Goal: Communication & Community: Answer question/provide support

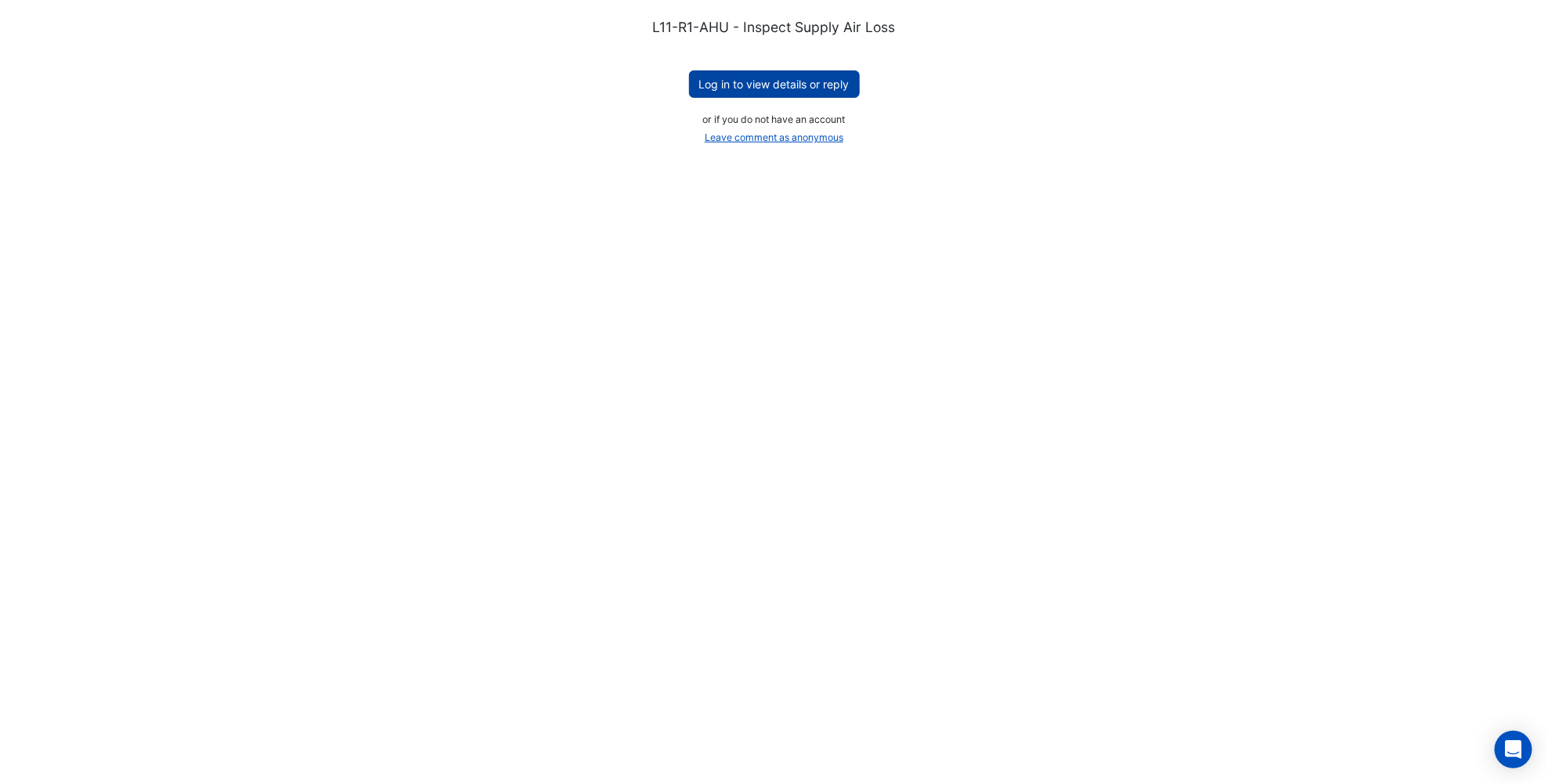
click at [774, 87] on button "Log in to view details or reply" at bounding box center [774, 84] width 171 height 27
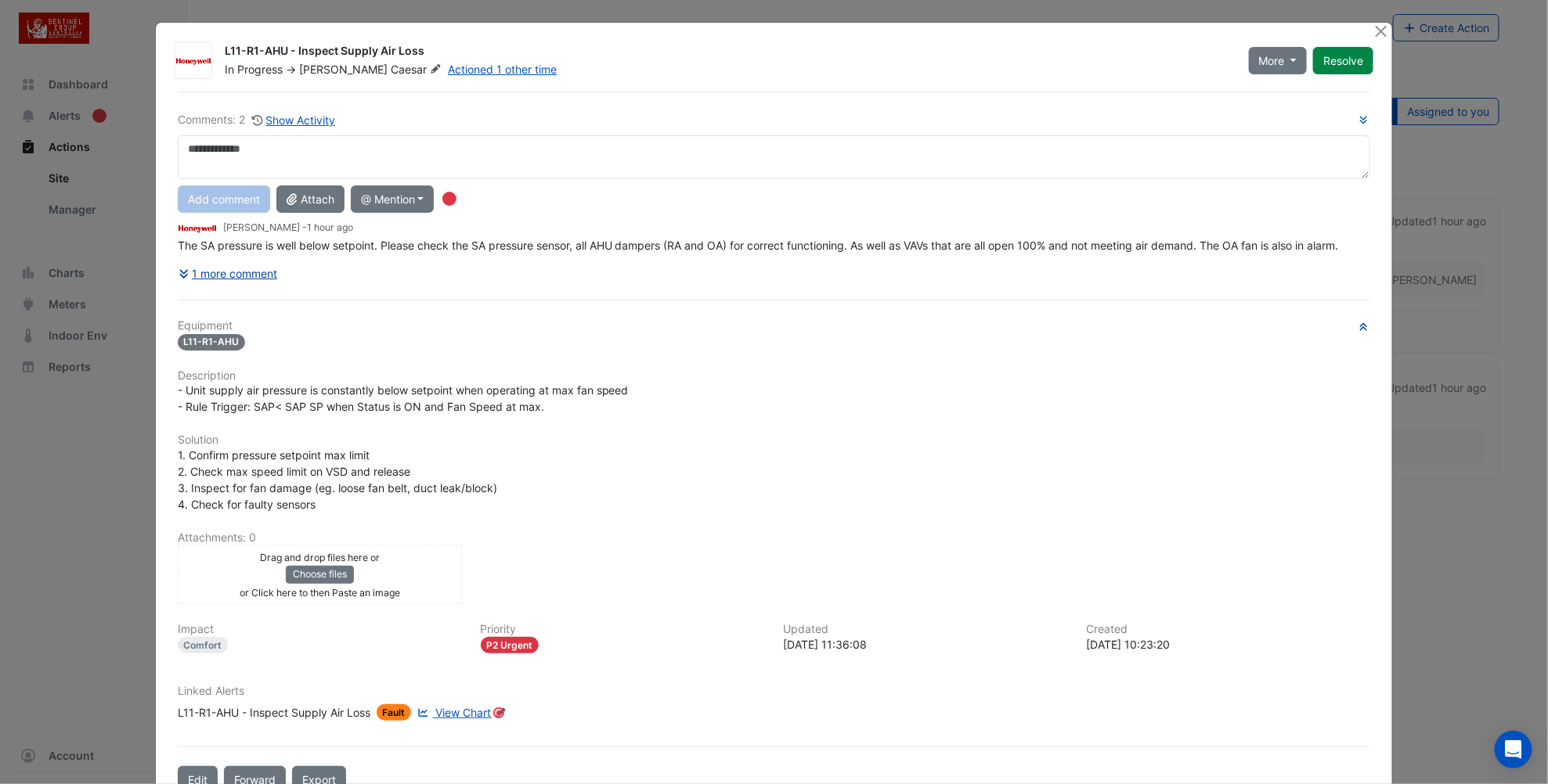
click at [202, 271] on button "1 more comment" at bounding box center [228, 274] width 101 height 27
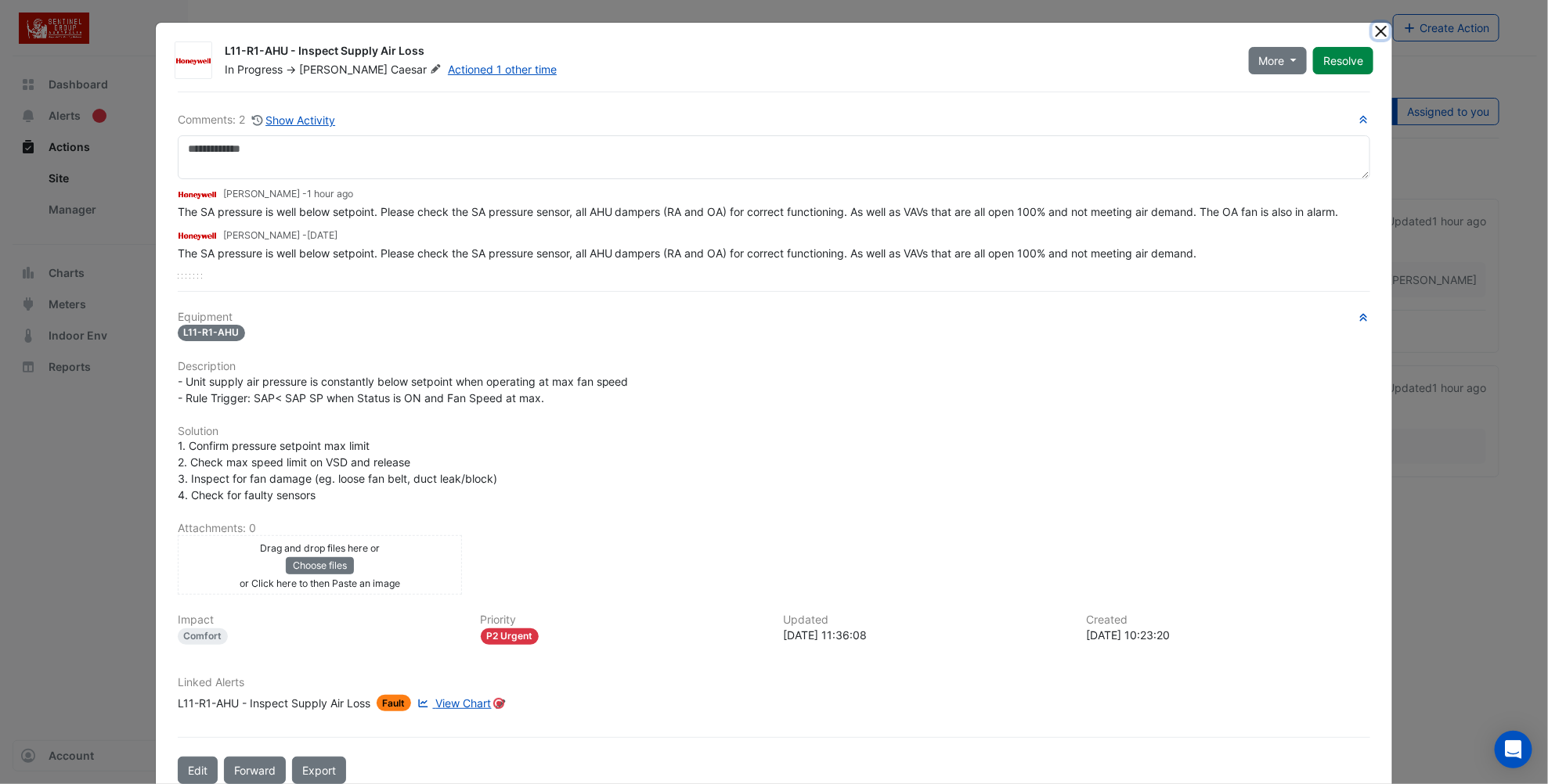
click at [1379, 28] on button "Close" at bounding box center [1380, 31] width 16 height 16
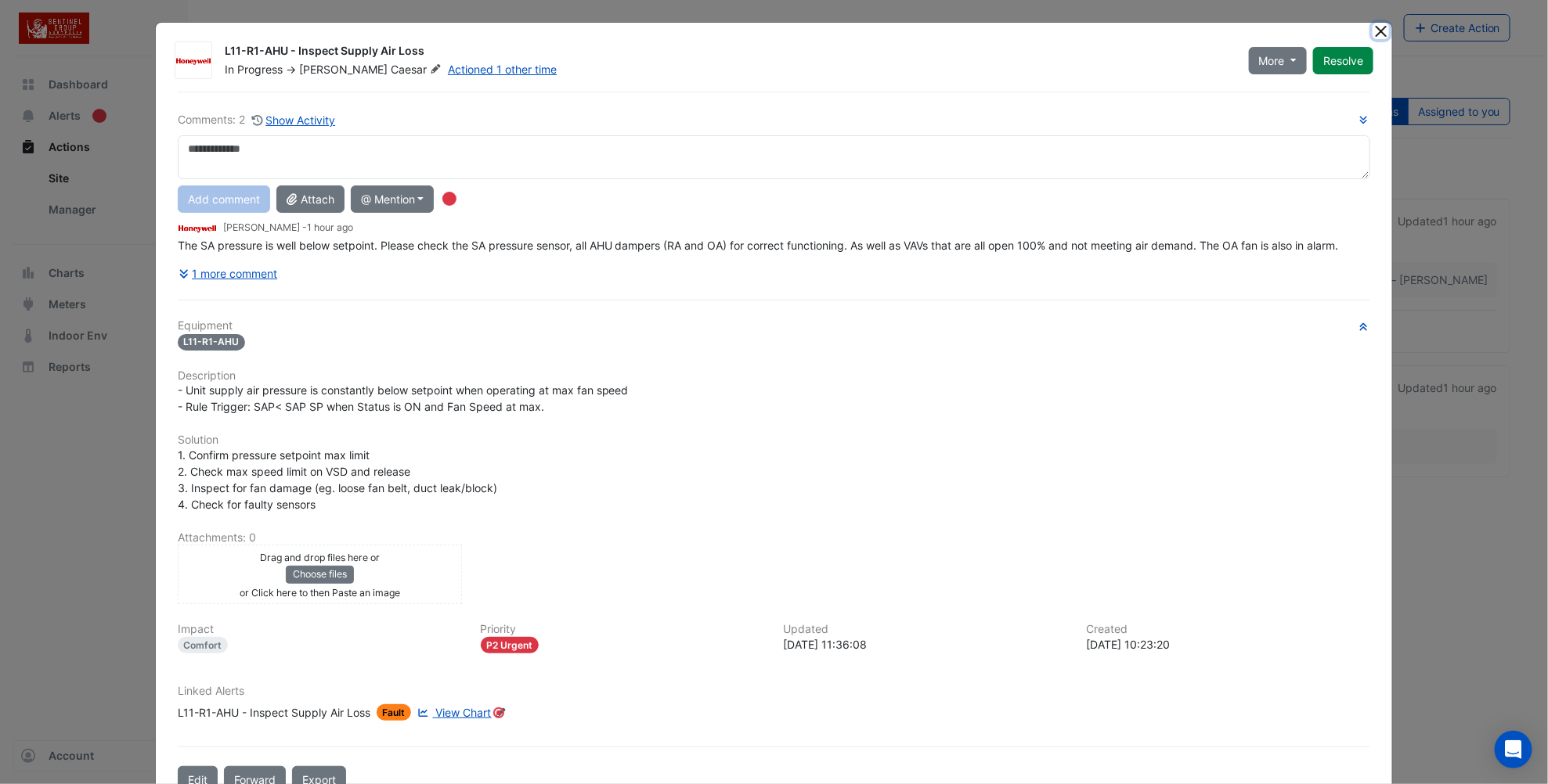
click at [1377, 28] on button "Close" at bounding box center [1380, 31] width 16 height 16
